Goal: Task Accomplishment & Management: Manage account settings

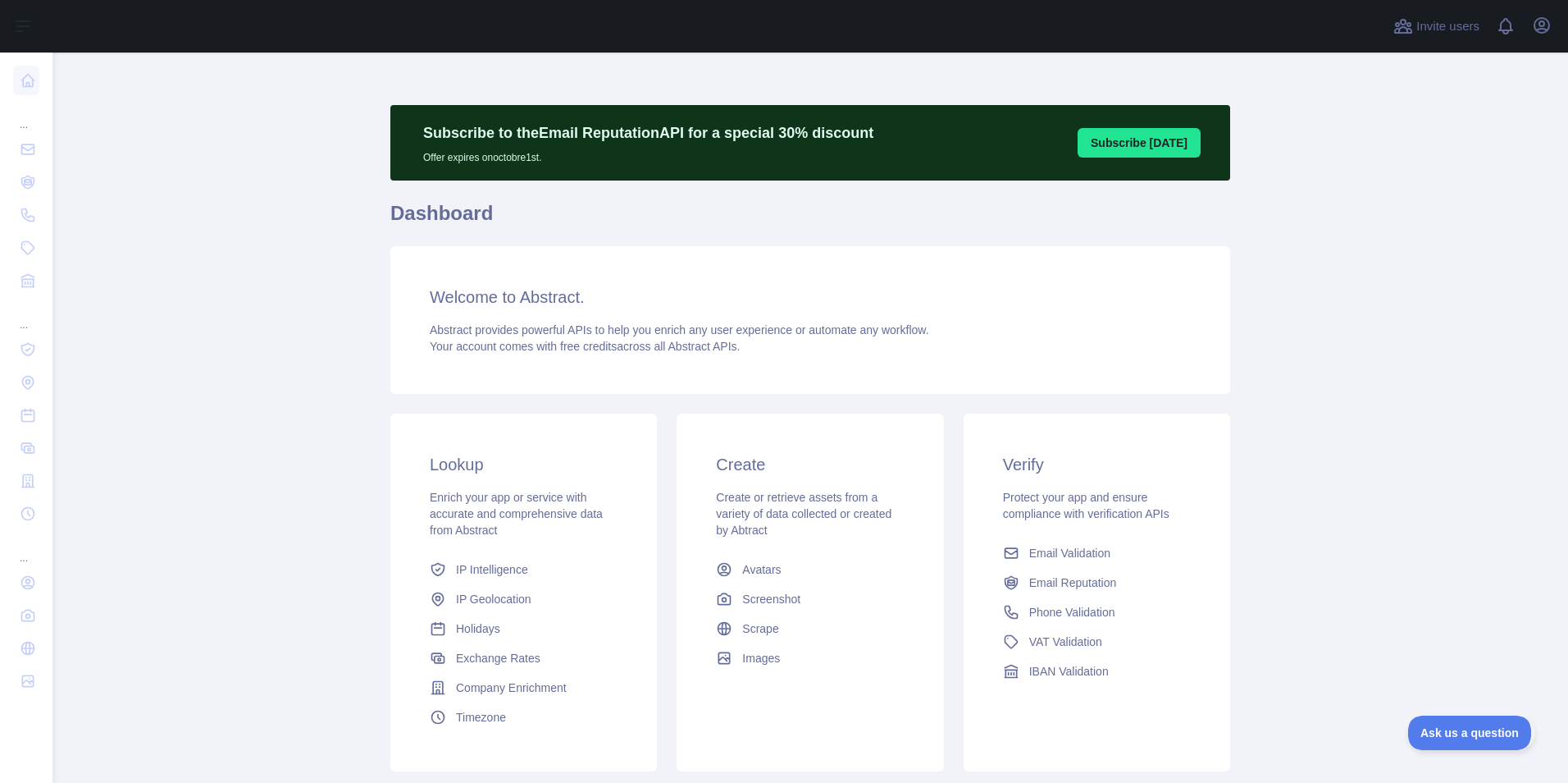
click at [319, 322] on main "Subscribe to the Email Reputation API for a special 30 % discount Offer expires…" at bounding box center [810, 417] width 1516 height 730
click at [1375, 314] on main "Subscribe to the Email Reputation API for a special 30 % discount Offer expires…" at bounding box center [810, 417] width 1516 height 730
click at [221, 274] on main "Subscribe to the Email Reputation API for a special 30 % discount Offer expires…" at bounding box center [810, 417] width 1516 height 730
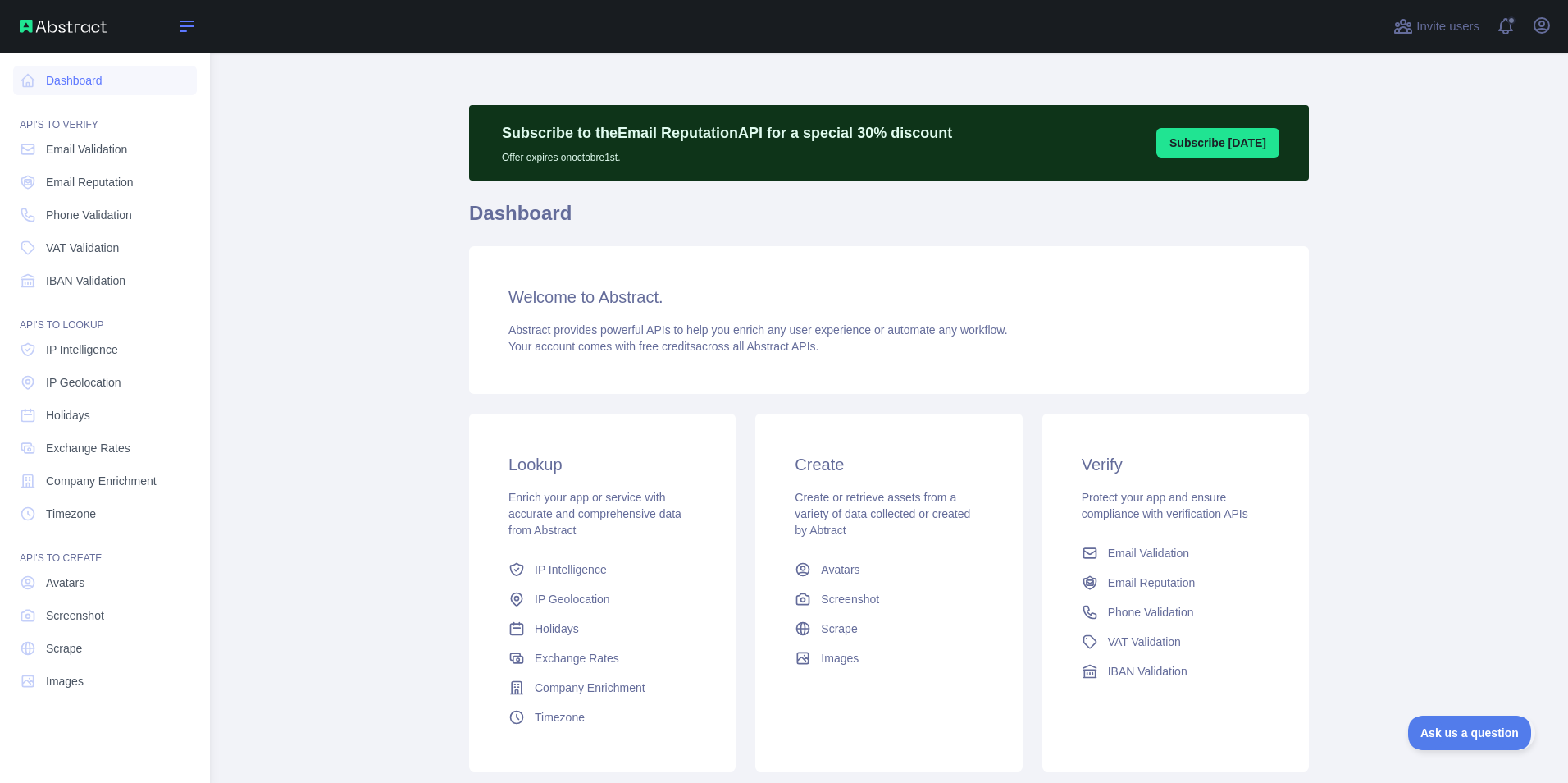
click at [188, 22] on icon at bounding box center [187, 26] width 13 height 10
click at [1447, 179] on main "Subscribe to the Email Reputation API for a special 30 % discount Offer expires…" at bounding box center [889, 417] width 1358 height 730
drag, startPoint x: 263, startPoint y: 143, endPoint x: 205, endPoint y: 75, distance: 89.4
click at [258, 125] on main "Subscribe to the Email Reputation API for a special 30 % discount Offer expires…" at bounding box center [889, 417] width 1358 height 730
click at [1438, 220] on main "Subscribe to the Email Reputation API for a special 30 % discount Offer expires…" at bounding box center [889, 417] width 1358 height 730
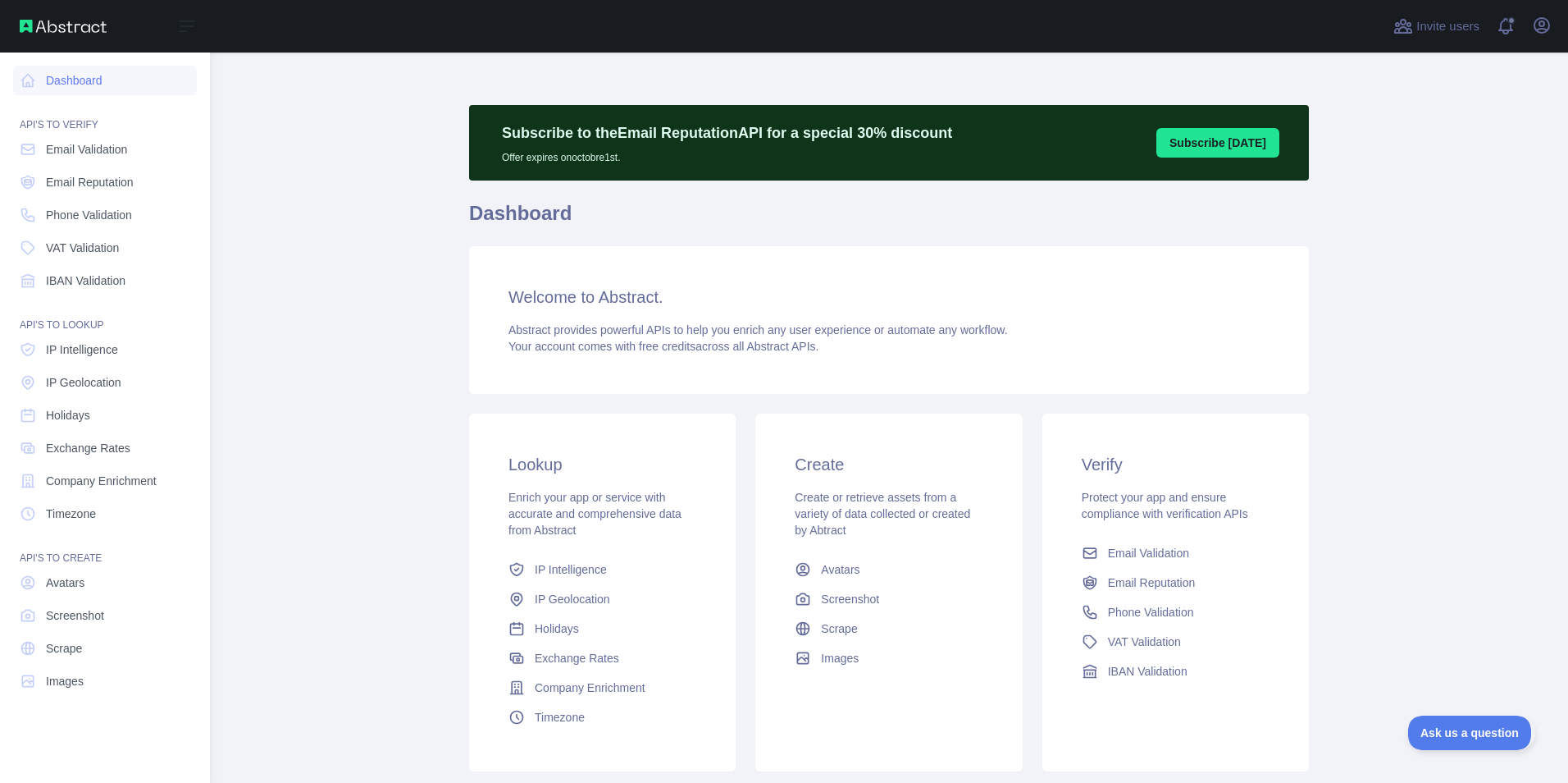
click at [320, 409] on main "Subscribe to the Email Reputation API for a special 30 % discount Offer expires…" at bounding box center [889, 417] width 1358 height 730
click at [1540, 18] on icon "button" at bounding box center [1542, 26] width 15 height 15
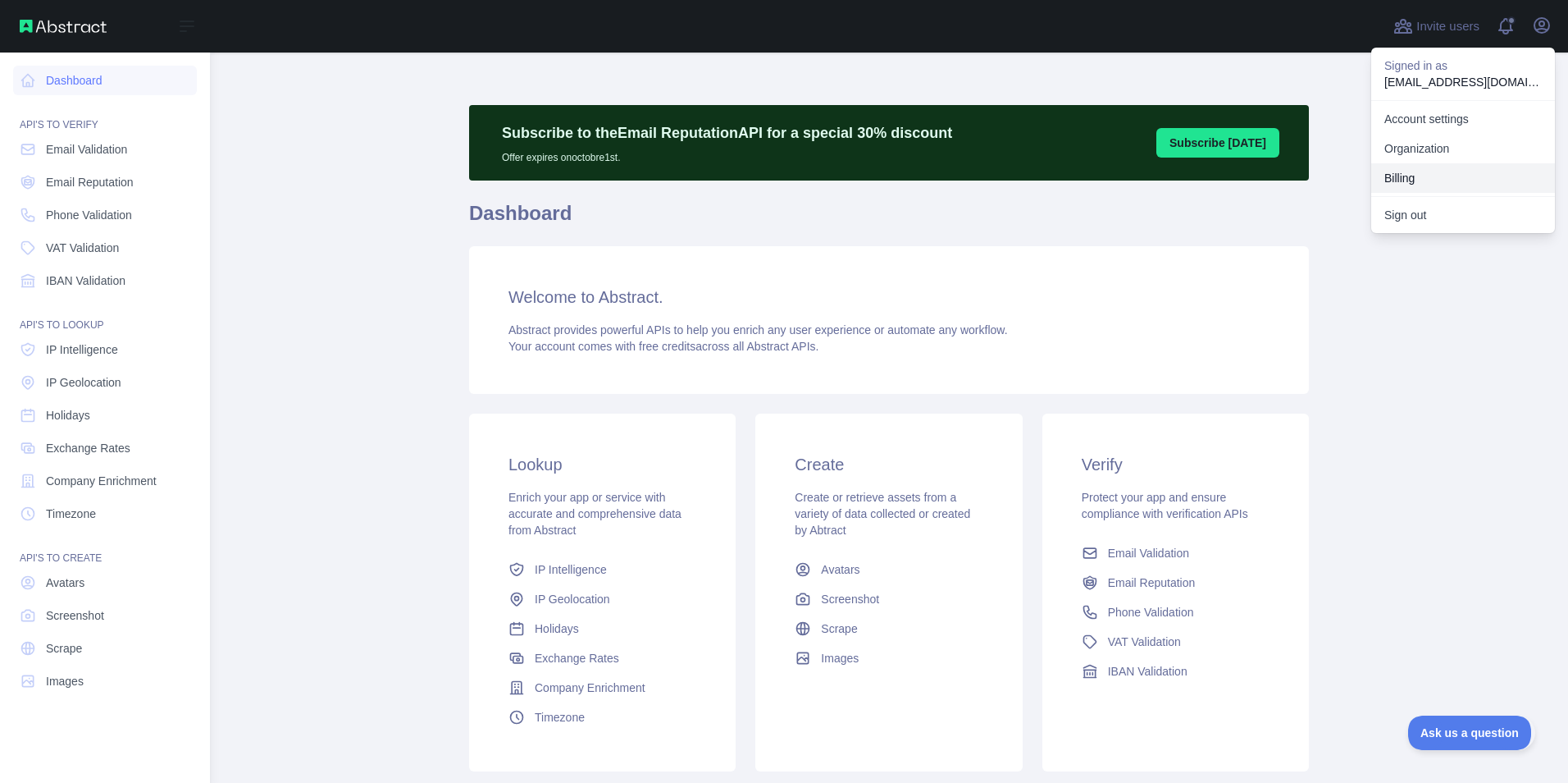
click at [1453, 180] on button "Billing" at bounding box center [1463, 178] width 184 height 29
